Goal: Information Seeking & Learning: Learn about a topic

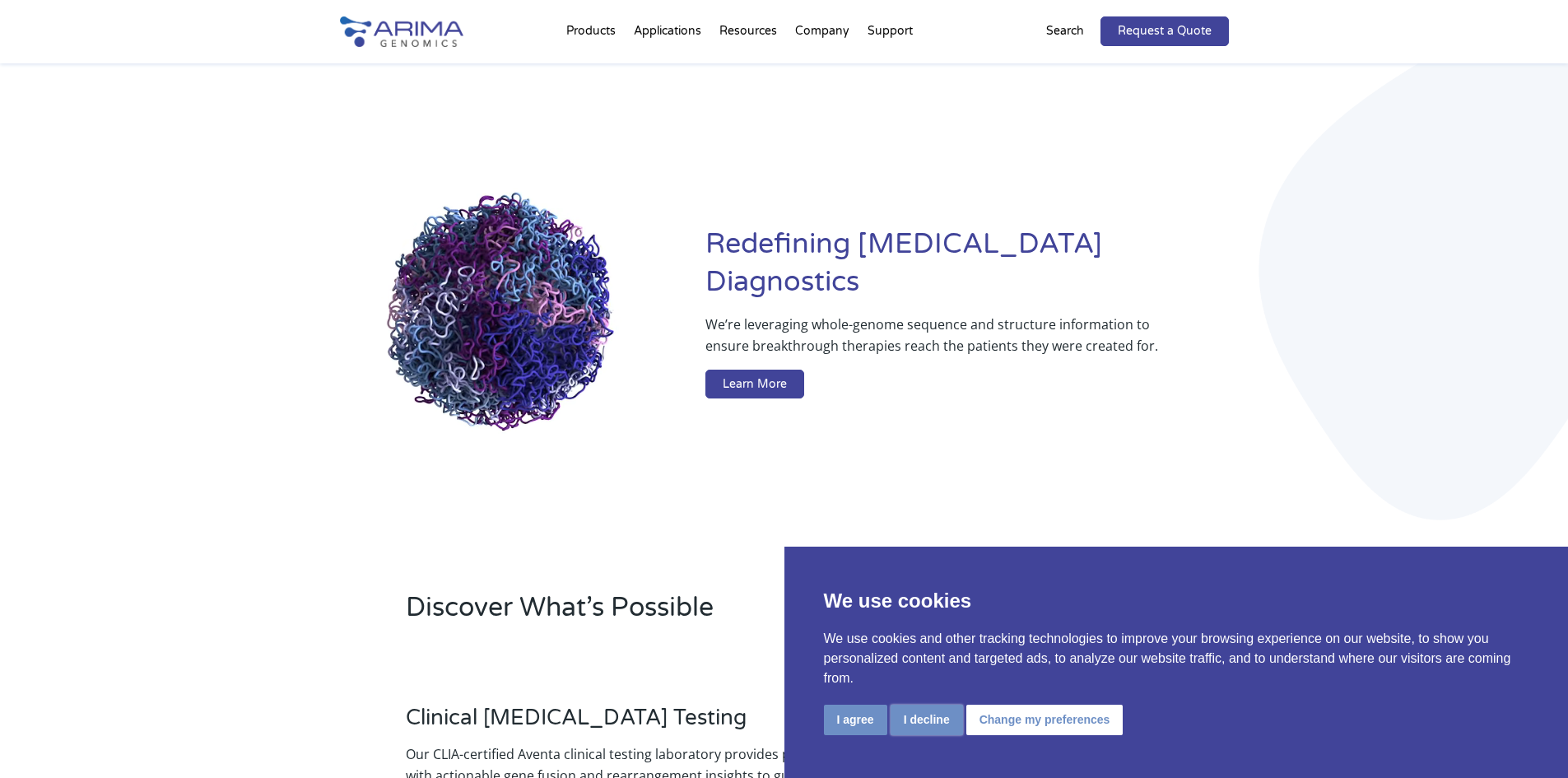
click at [934, 719] on button "I decline" at bounding box center [926, 720] width 72 height 30
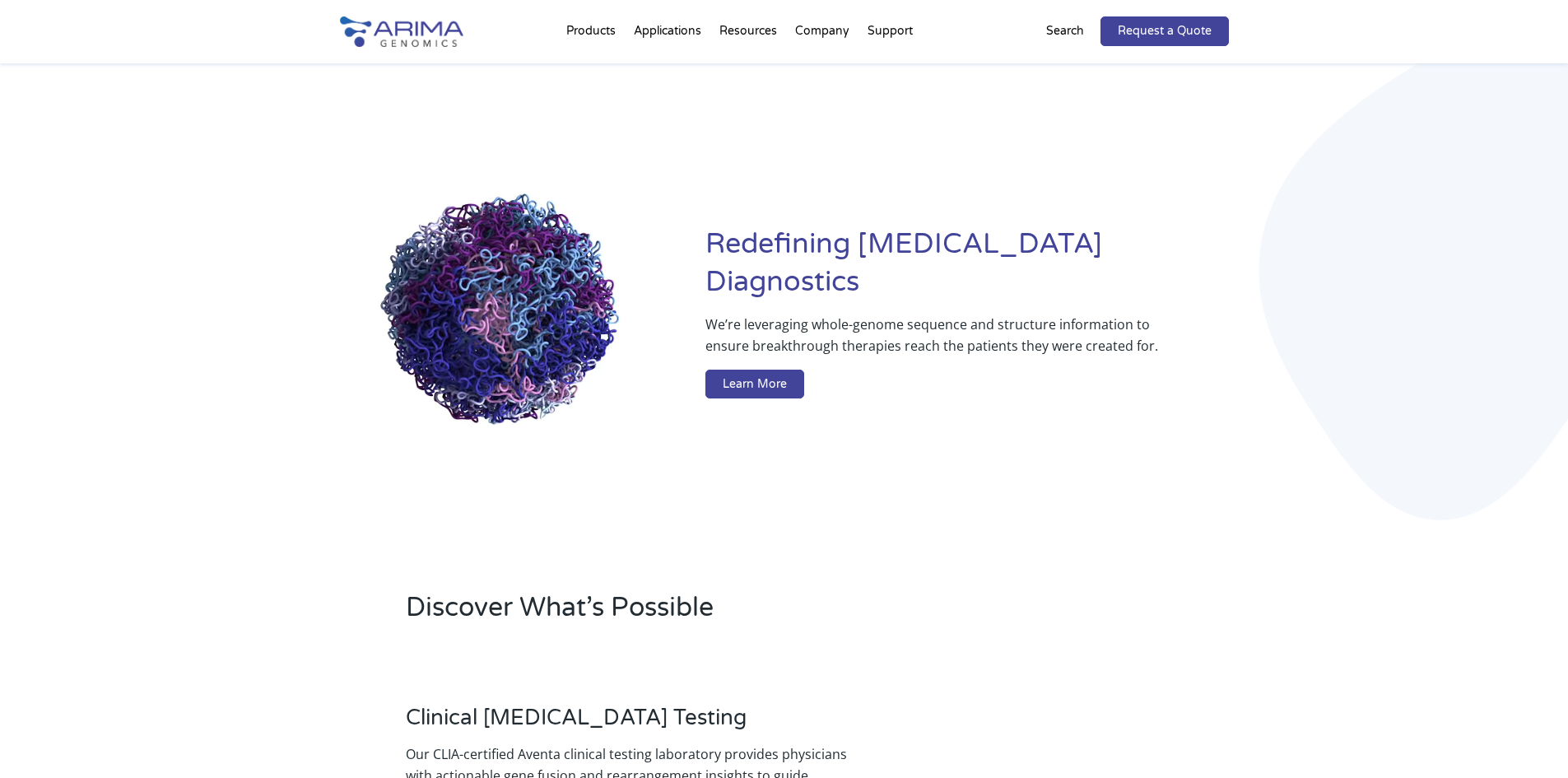
click at [1212, 313] on div "We’re leveraging whole-genome sequence and structure information to ensure brea…" at bounding box center [967, 359] width 523 height 92
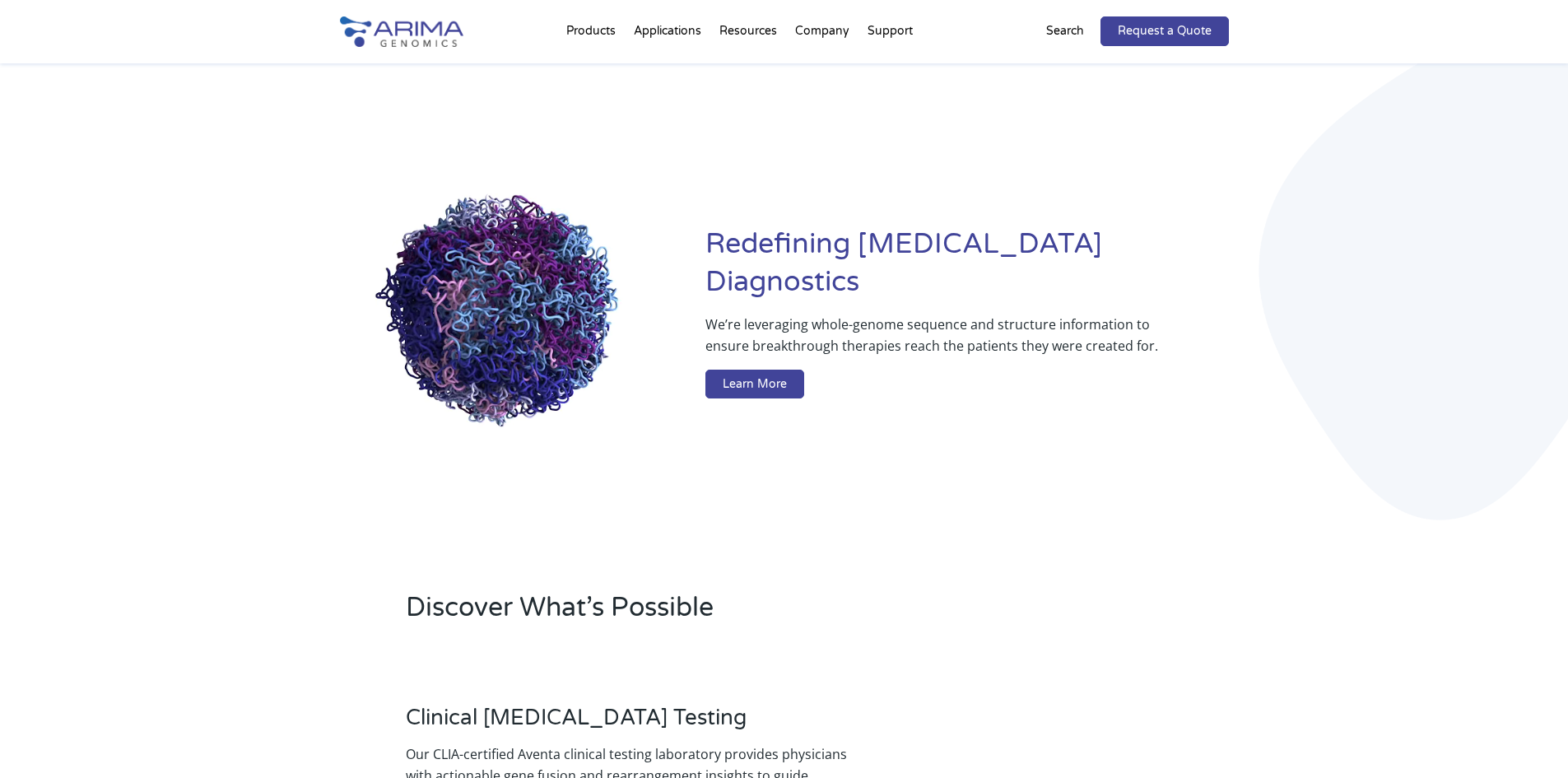
drag, startPoint x: 490, startPoint y: 301, endPoint x: 554, endPoint y: 304, distance: 64.1
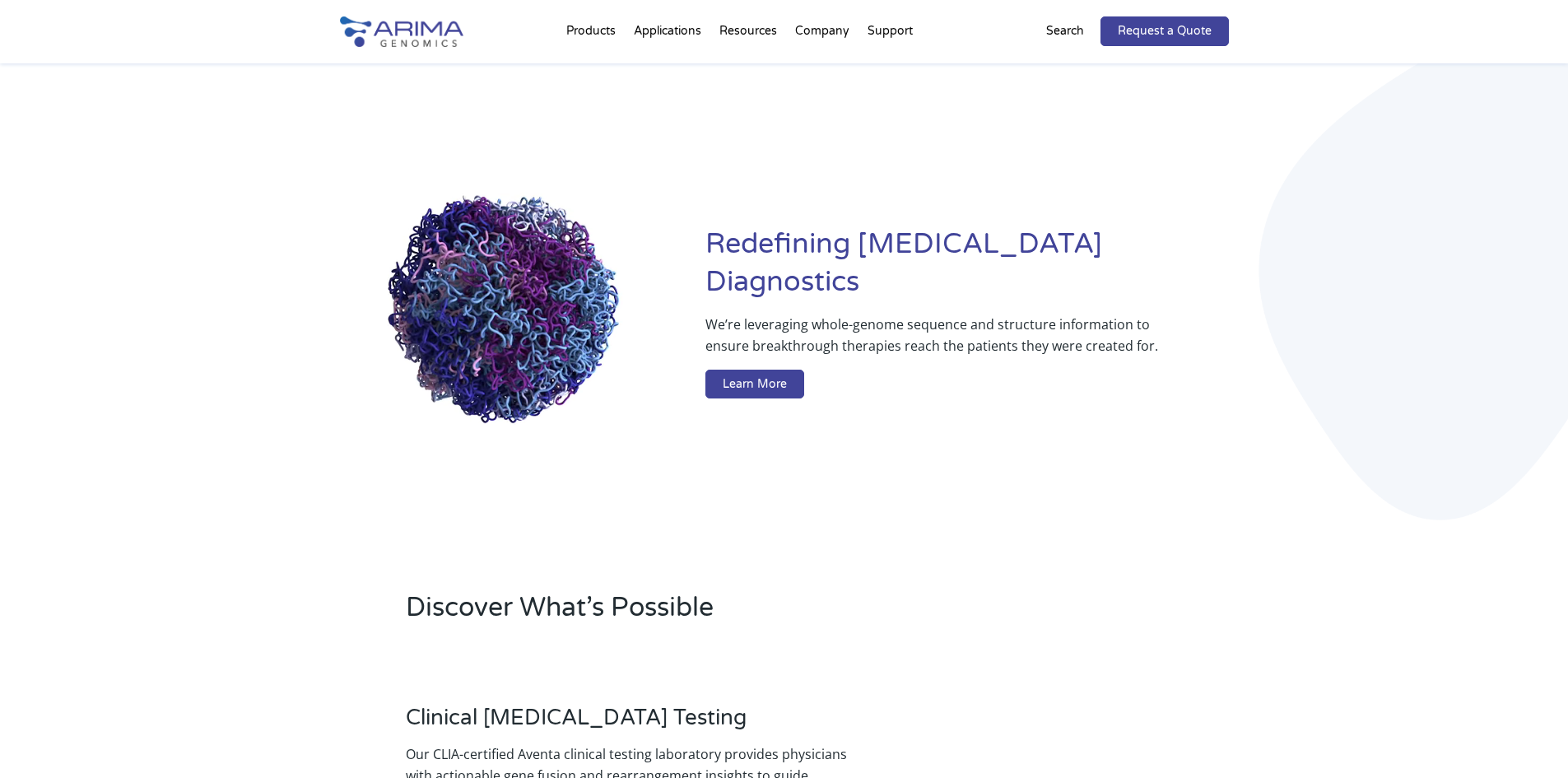
click at [554, 304] on video at bounding box center [510, 315] width 340 height 340
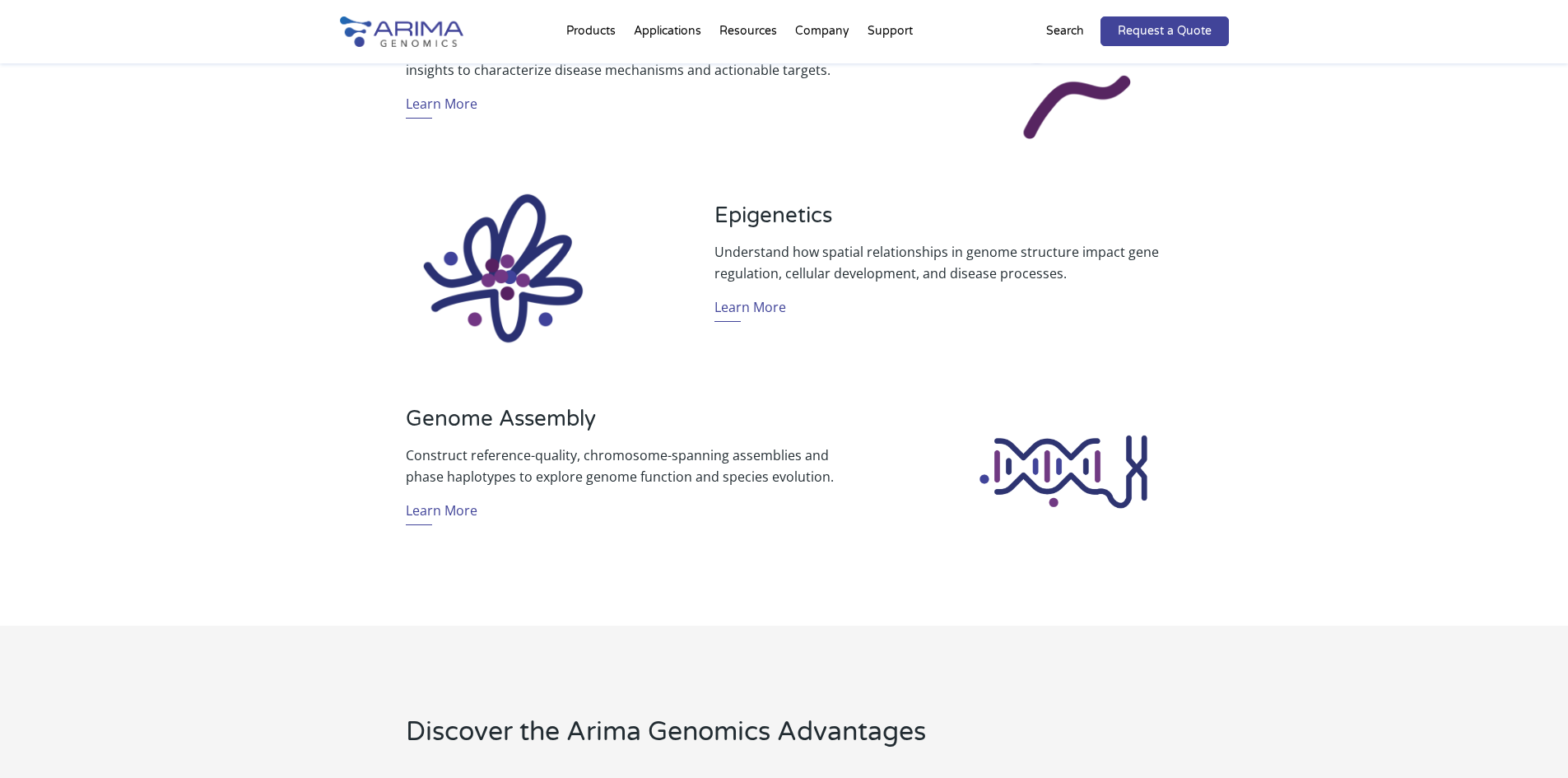
scroll to position [1166, 0]
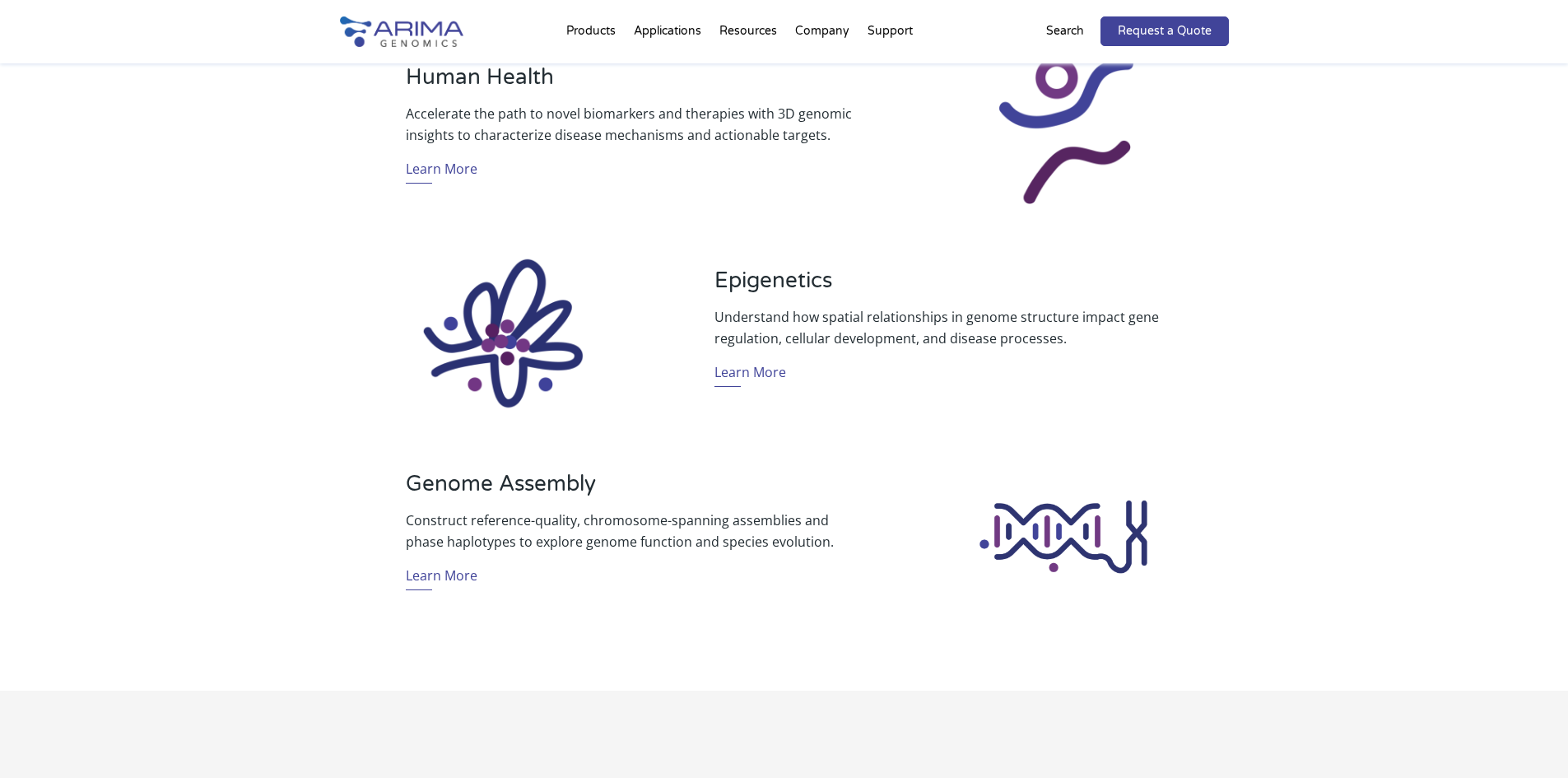
click at [1277, 299] on div "Discover What’s Possible Clinical [MEDICAL_DATA] Testing Our CLIA-certified Ave…" at bounding box center [784, 79] width 1568 height 1224
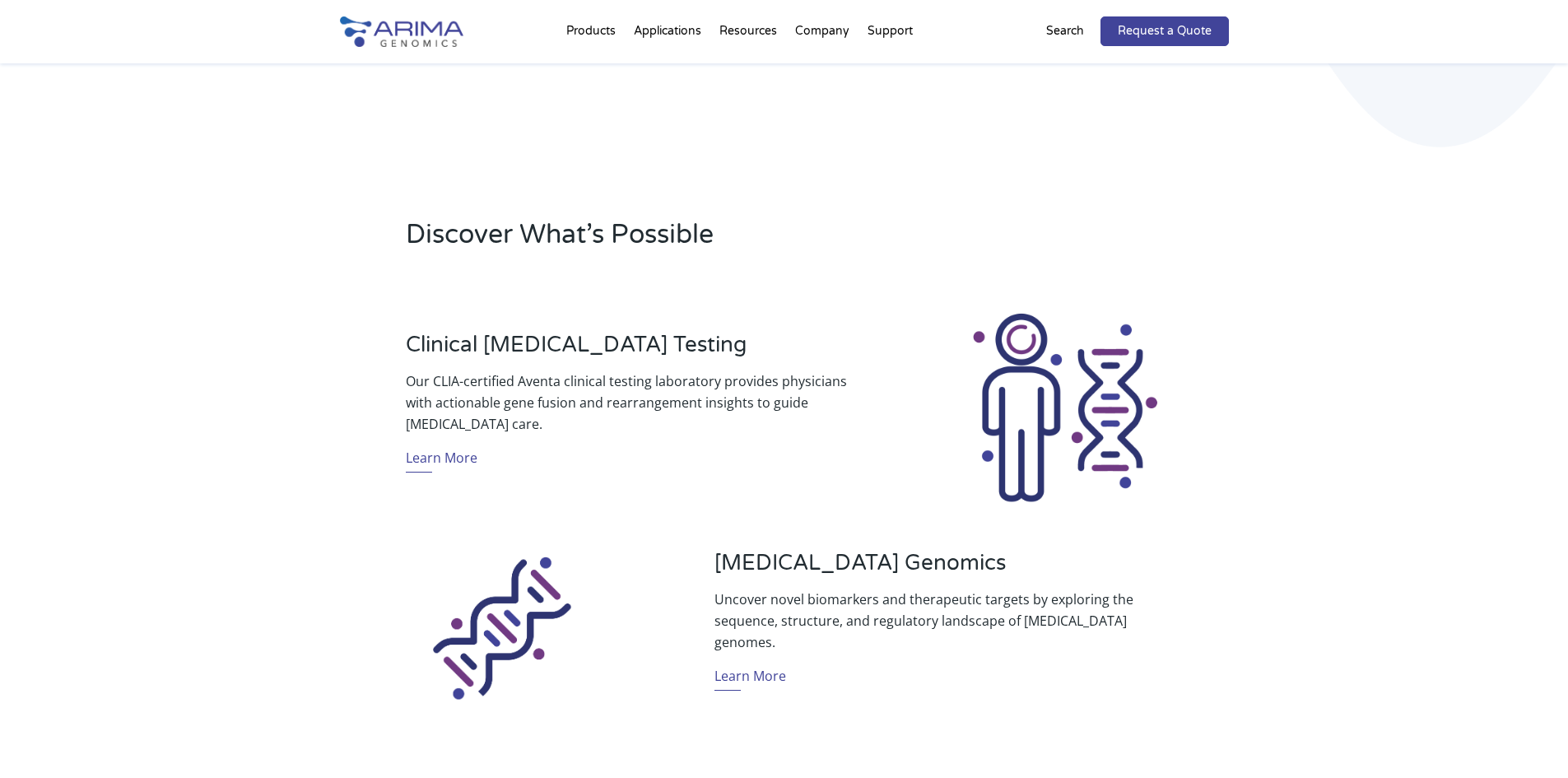
scroll to position [375, 0]
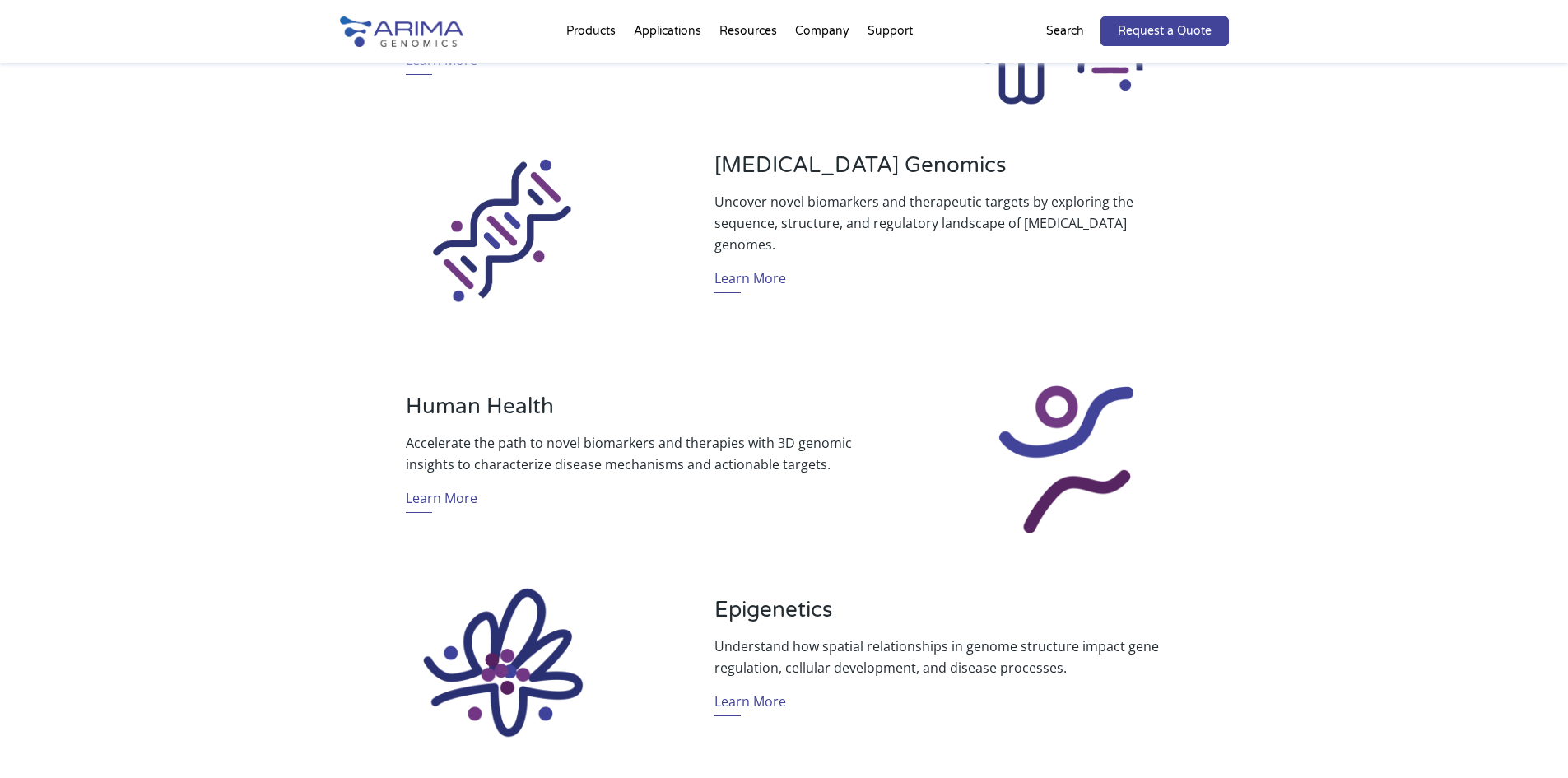
click at [1334, 404] on div "Discover What’s Possible Clinical [MEDICAL_DATA] Testing Our CLIA-certified Ave…" at bounding box center [784, 408] width 1568 height 1224
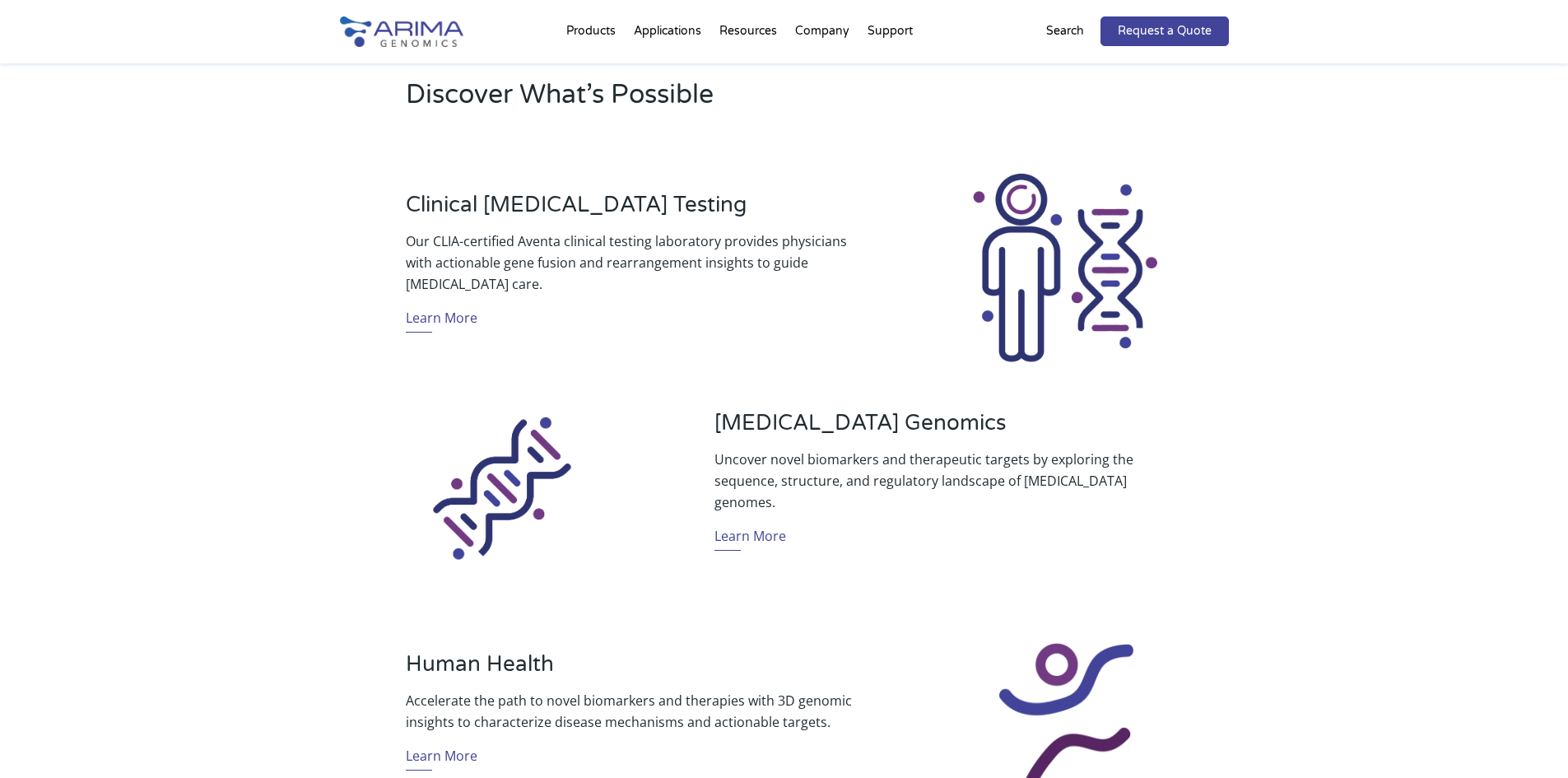
scroll to position [507, 0]
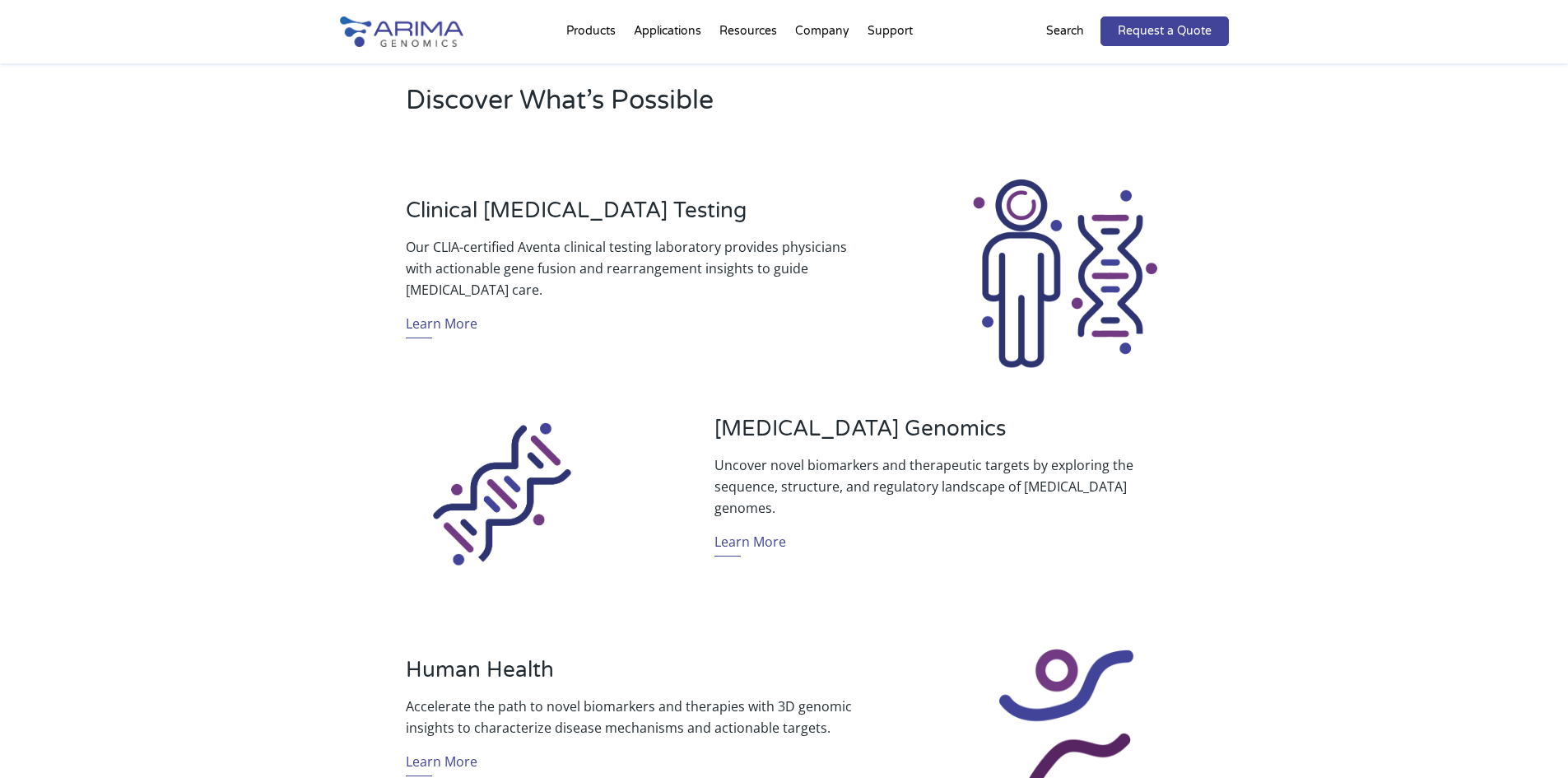
click at [1271, 279] on div "Discover What’s Possible Clinical [MEDICAL_DATA] Testing Our CLIA-certified Ave…" at bounding box center [784, 672] width 1568 height 1224
click at [1393, 358] on div "Discover What’s Possible Clinical [MEDICAL_DATA] Testing Our CLIA-certified Ave…" at bounding box center [784, 672] width 1568 height 1224
